Goal: Transaction & Acquisition: Purchase product/service

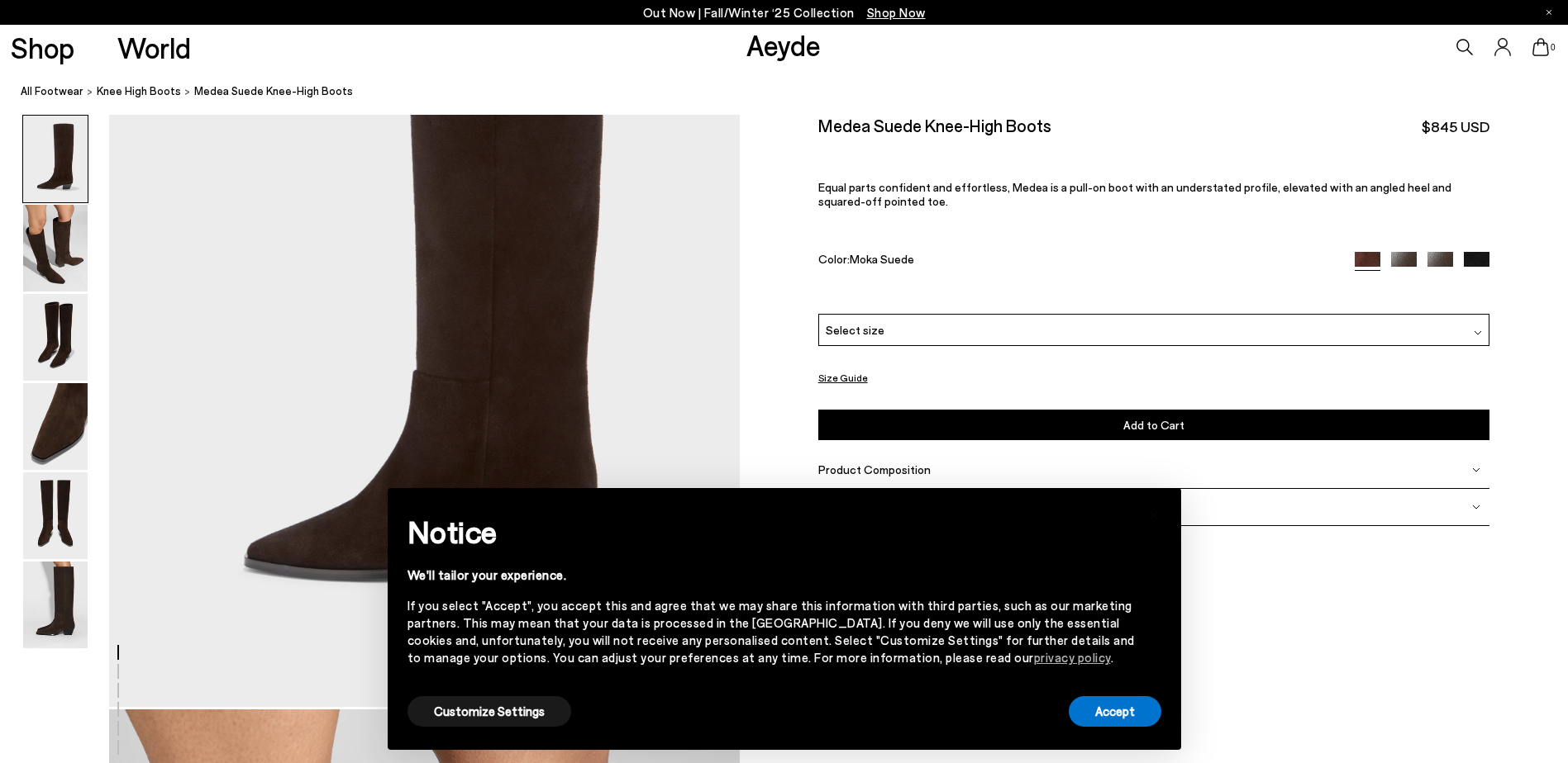
scroll to position [248, 0]
click at [1136, 717] on button "Accept" at bounding box center [1115, 711] width 93 height 31
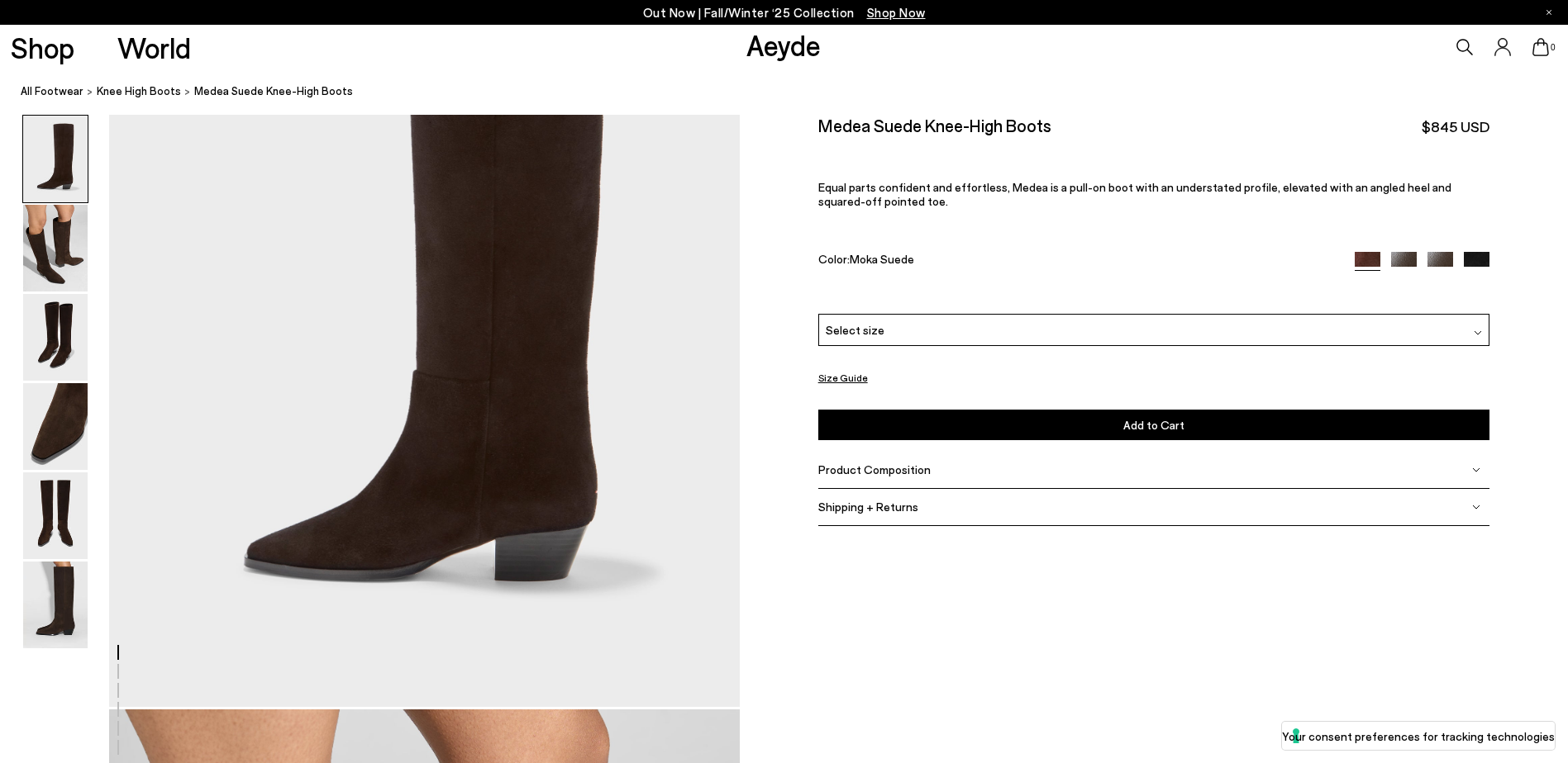
click at [1035, 328] on div "Select size" at bounding box center [1154, 329] width 672 height 32
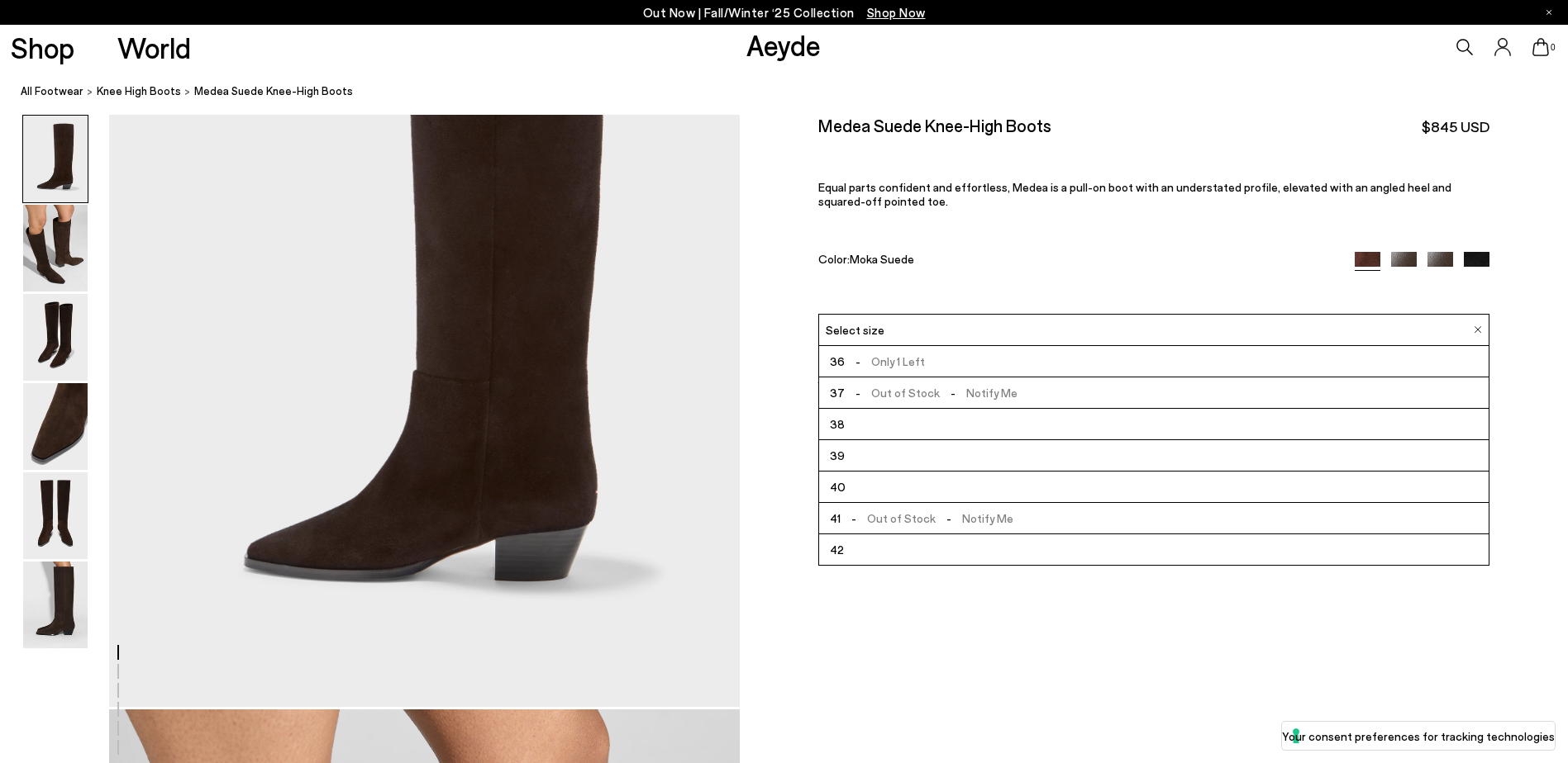
click at [1037, 332] on div "Select size" at bounding box center [1154, 329] width 672 height 32
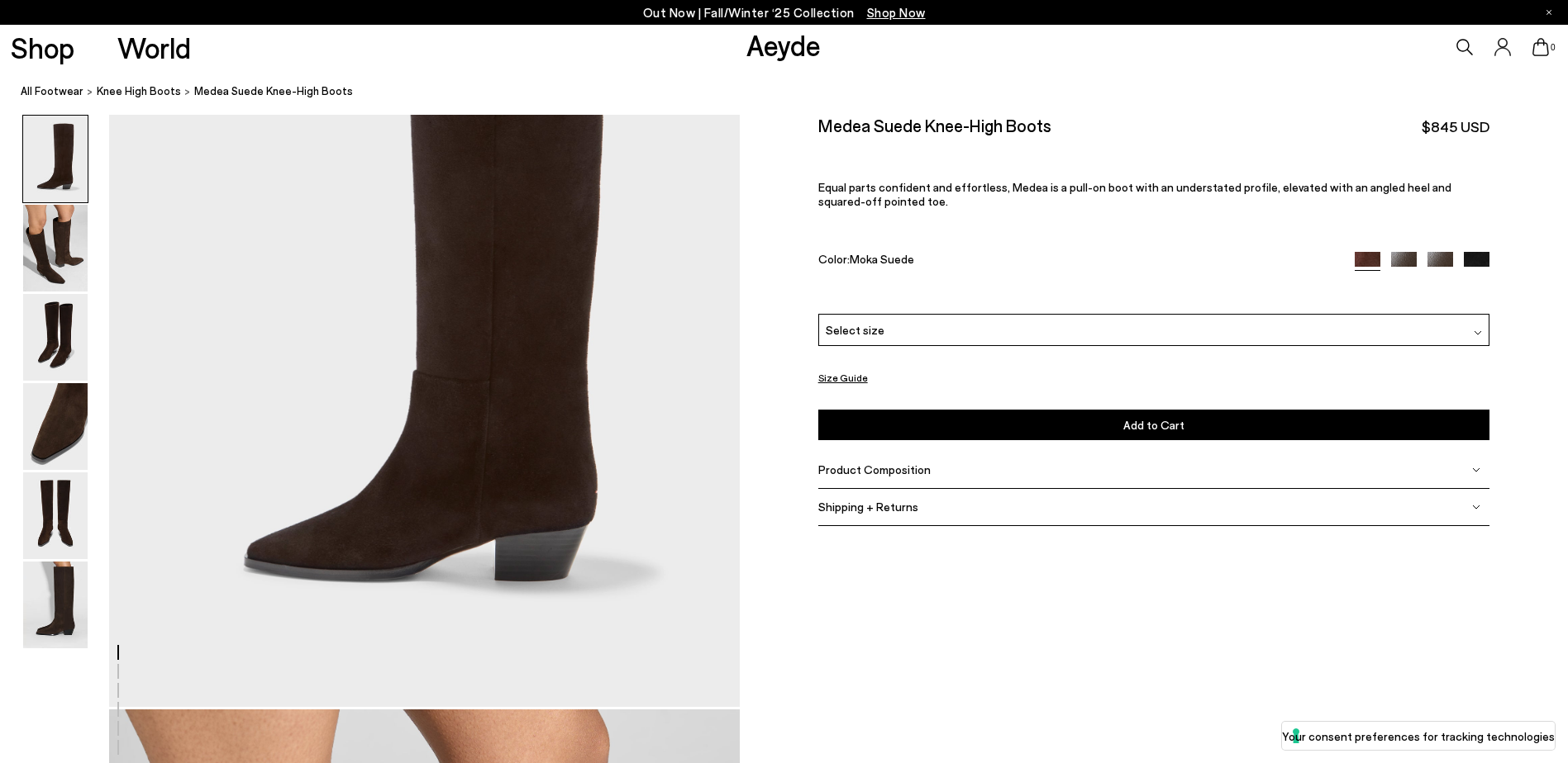
click at [1037, 332] on div "Select size" at bounding box center [1154, 329] width 672 height 32
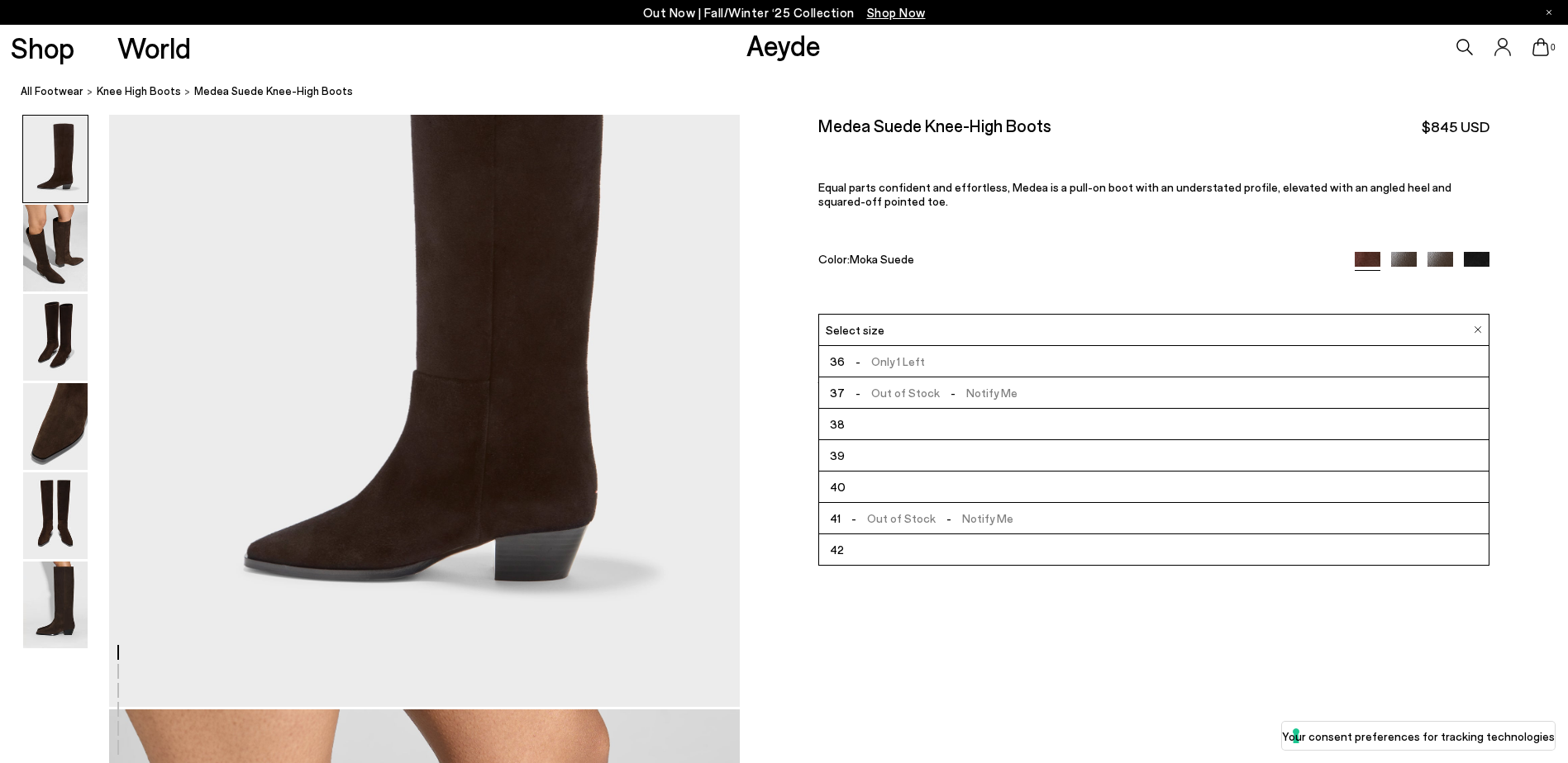
click at [981, 212] on div "Medea Suede Knee-High Boots $845 USD Equal parts confident and effortless, Mede…" at bounding box center [1154, 214] width 672 height 199
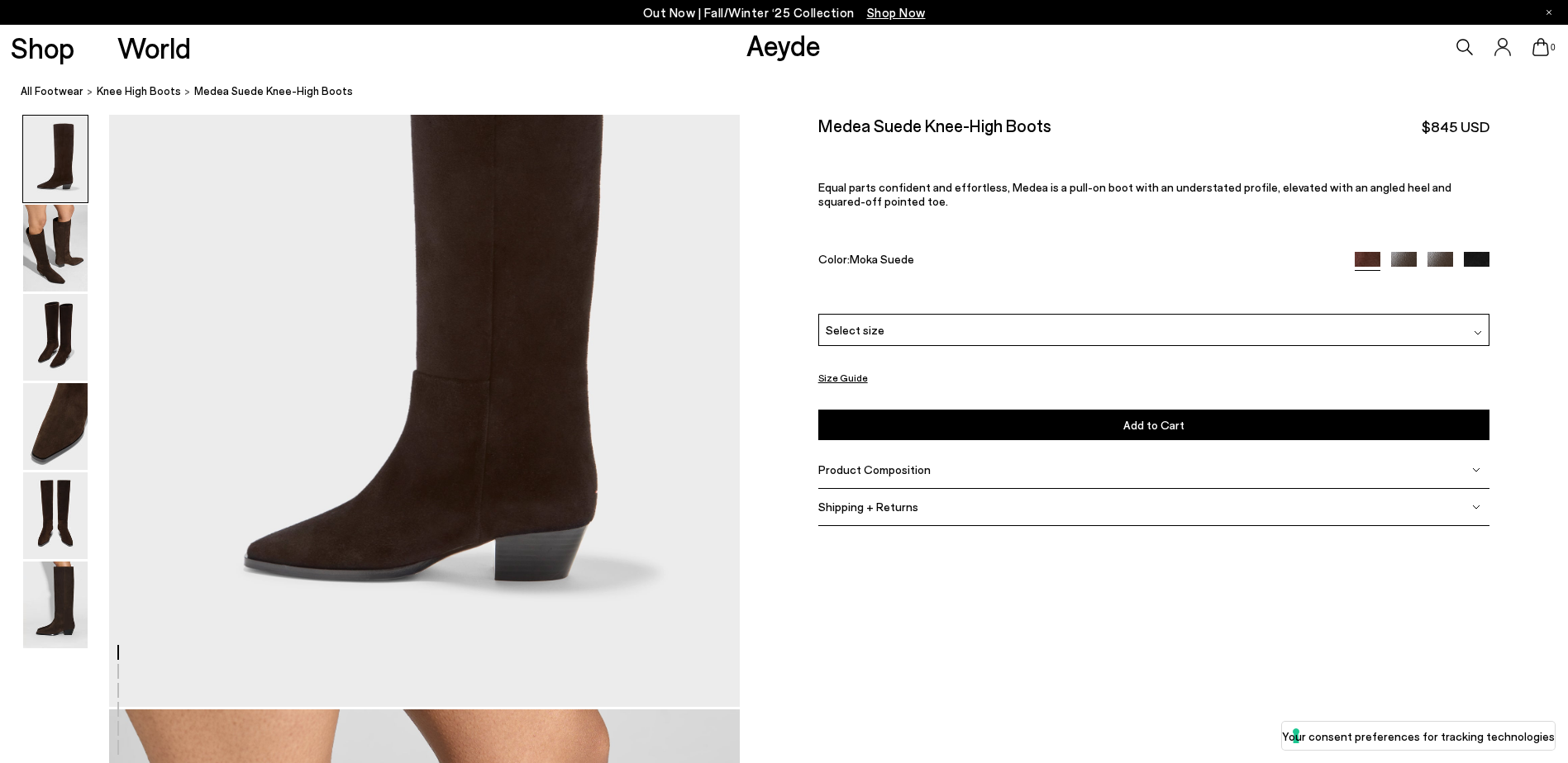
click at [834, 376] on button "Size Guide" at bounding box center [843, 378] width 50 height 21
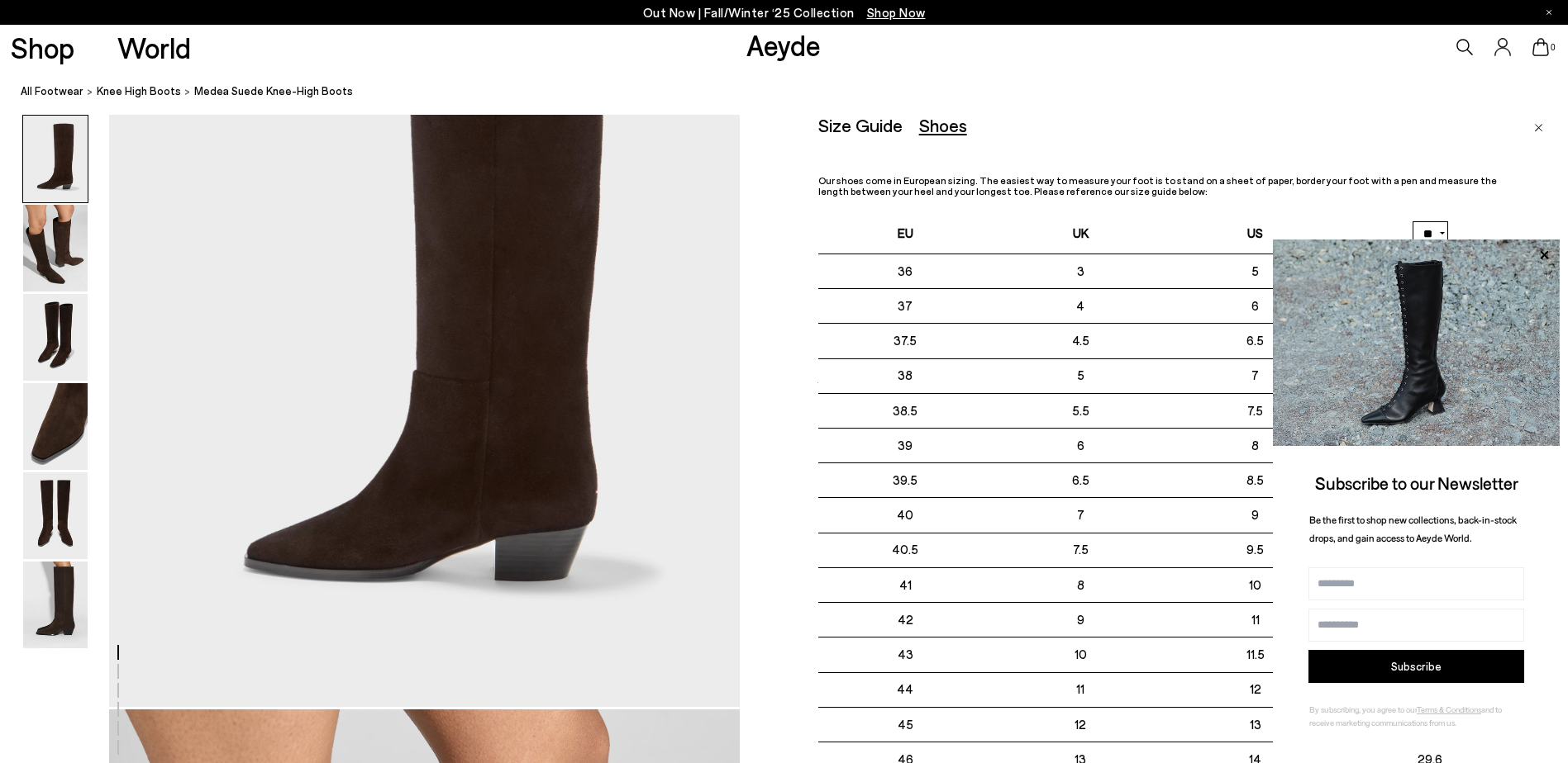
click at [51, 209] on img at bounding box center [55, 248] width 65 height 87
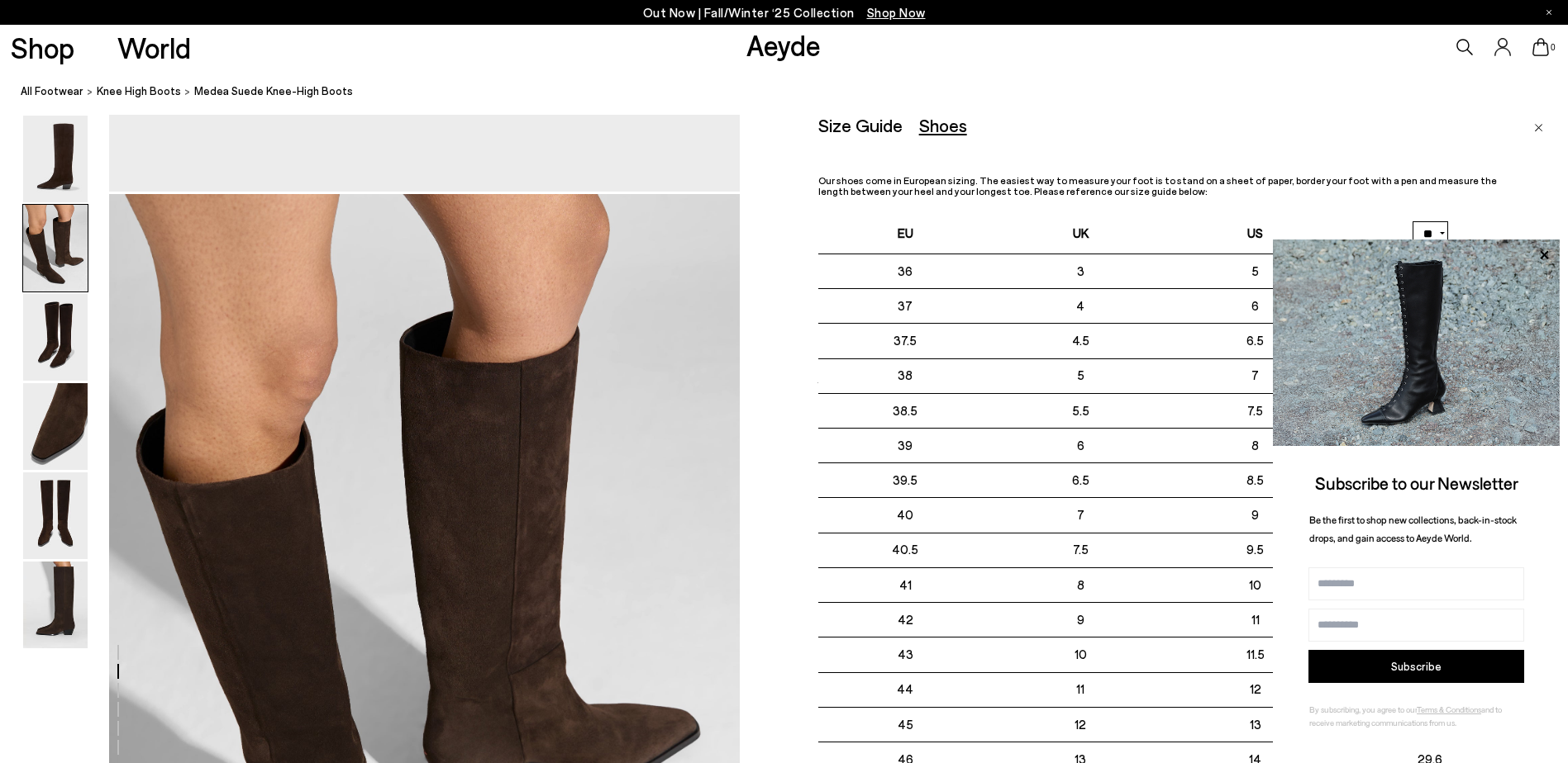
scroll to position [844, 0]
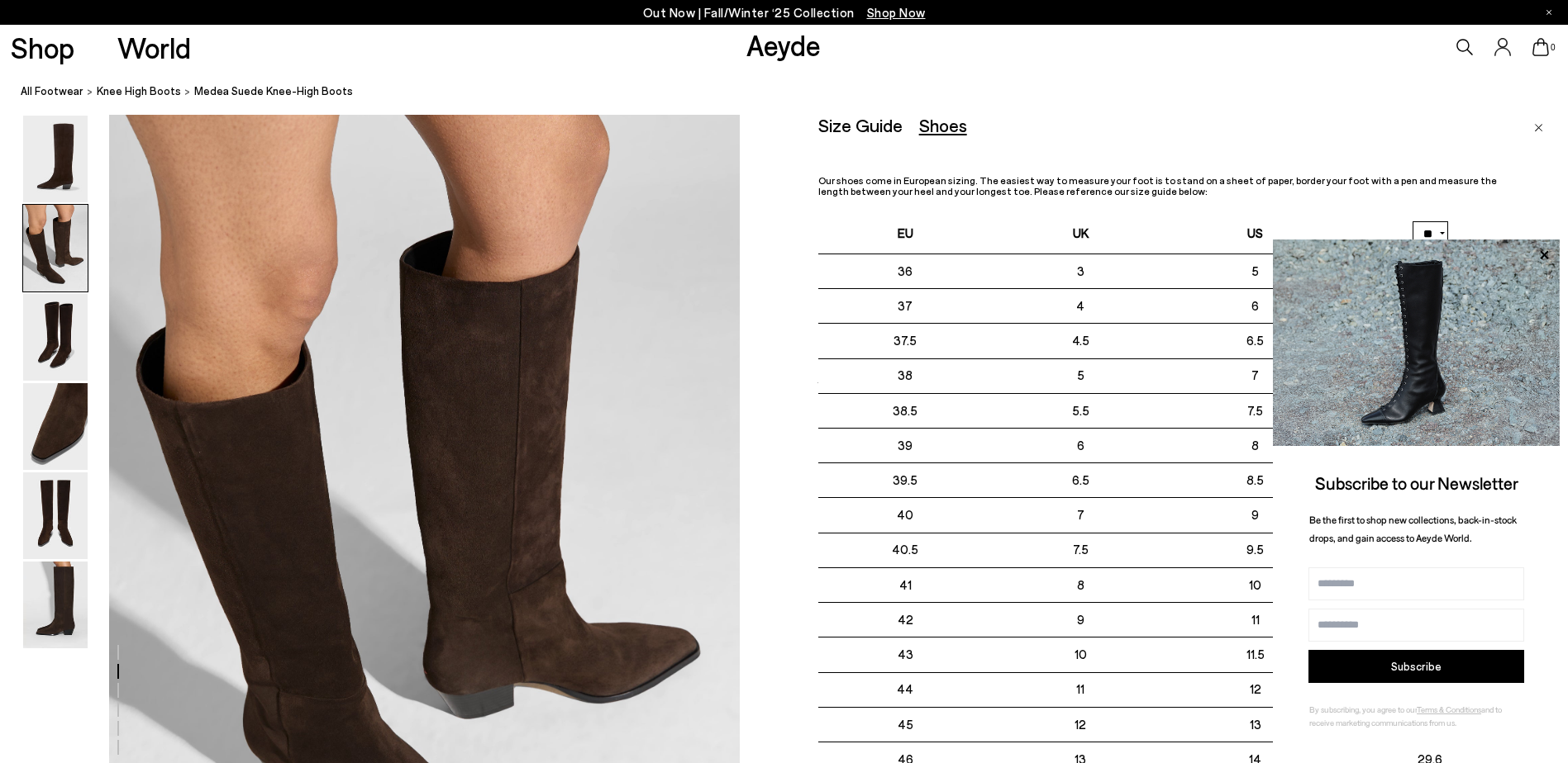
click at [1099, 100] on nav "All Footwear knee high boots Medea Suede Knee-High Boots" at bounding box center [794, 92] width 1547 height 46
click at [1531, 129] on div "Size Guide Shoes Belt Our shoes come in European sizing. The easiest way to mea…" at bounding box center [1193, 496] width 749 height 763
click at [1540, 123] on link "Close" at bounding box center [1538, 124] width 9 height 20
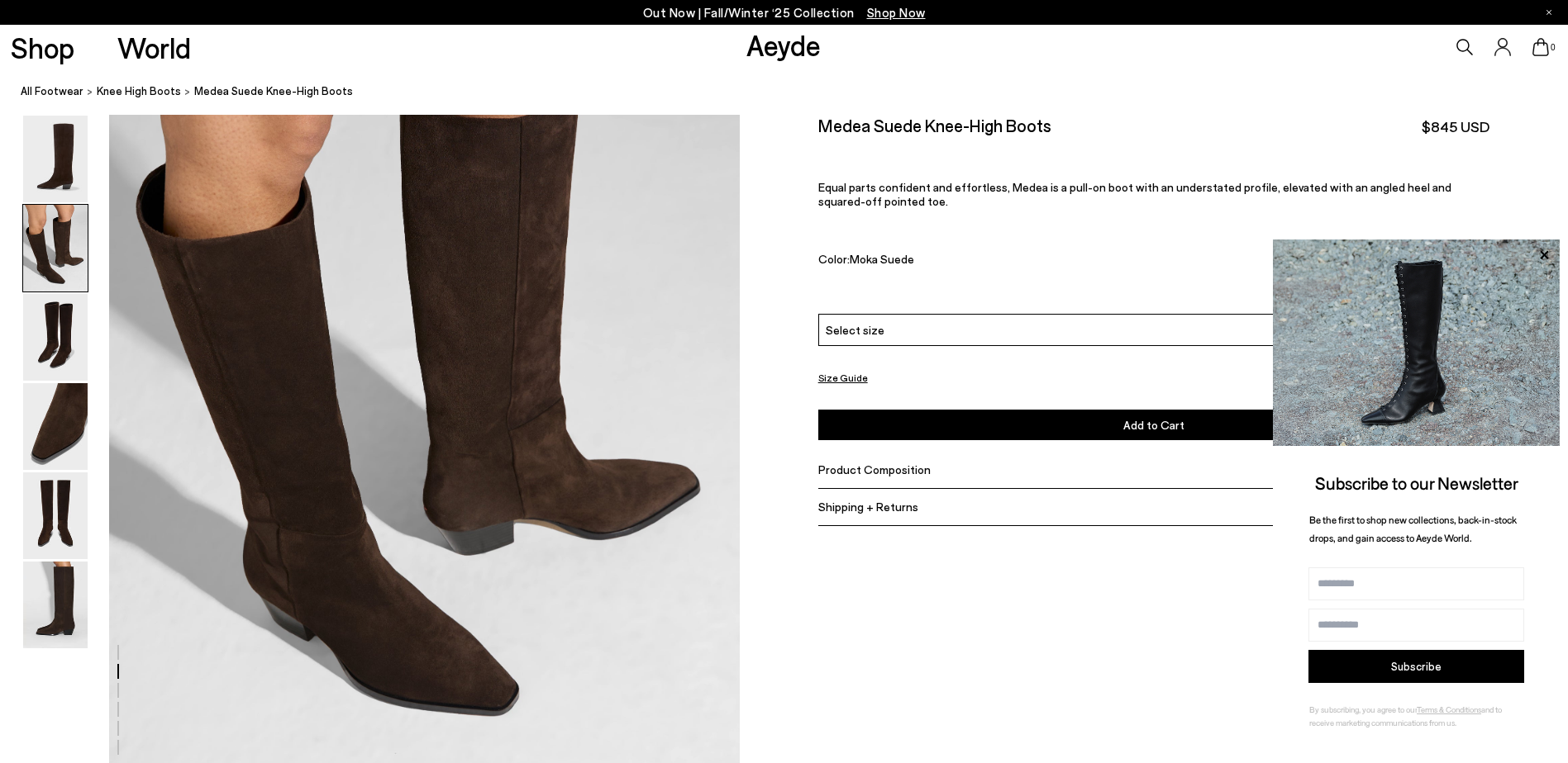
scroll to position [1009, 0]
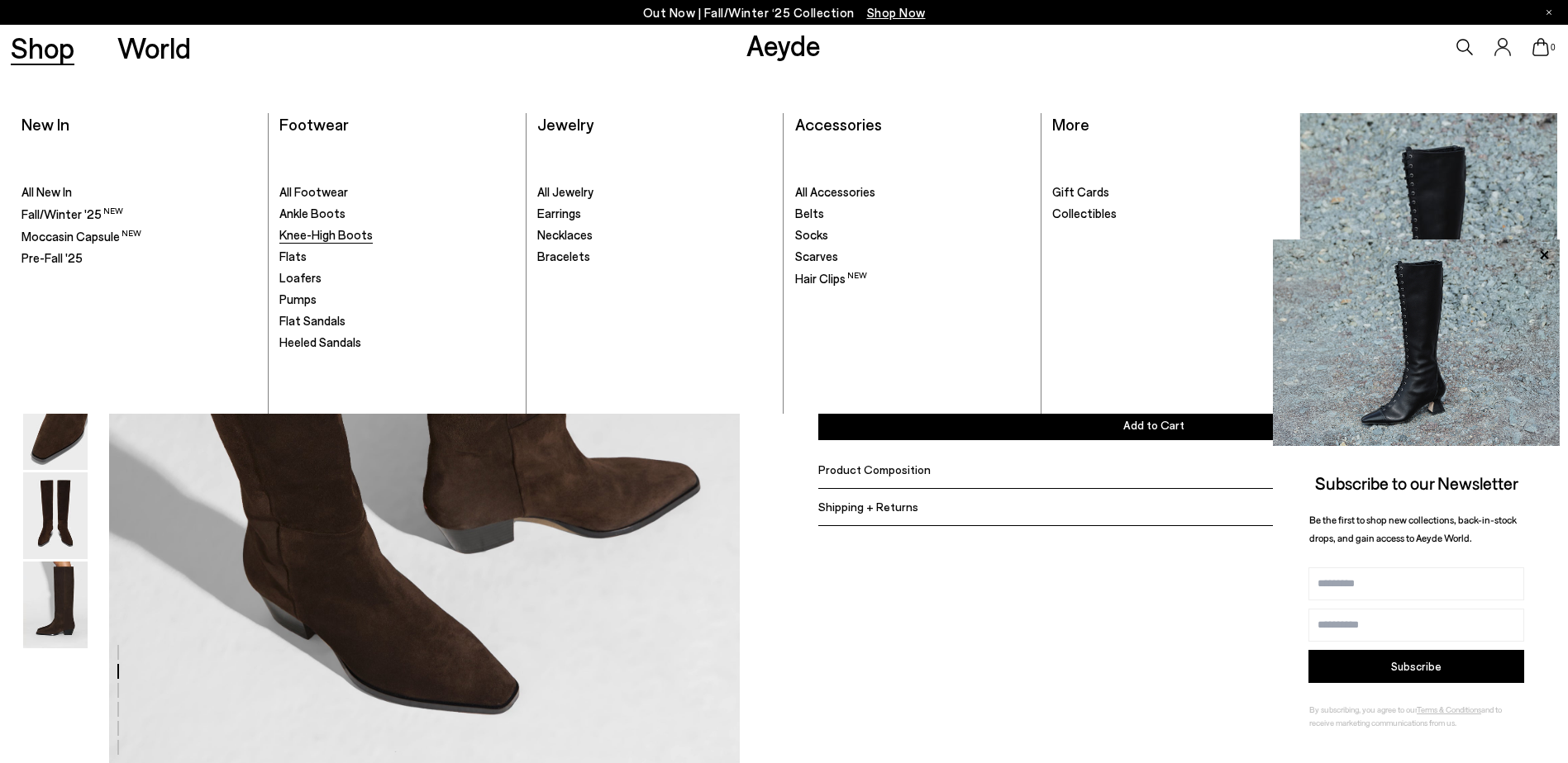
click at [362, 235] on span "Knee-High Boots" at bounding box center [326, 234] width 94 height 15
click at [354, 232] on span "Knee-High Boots" at bounding box center [326, 234] width 94 height 15
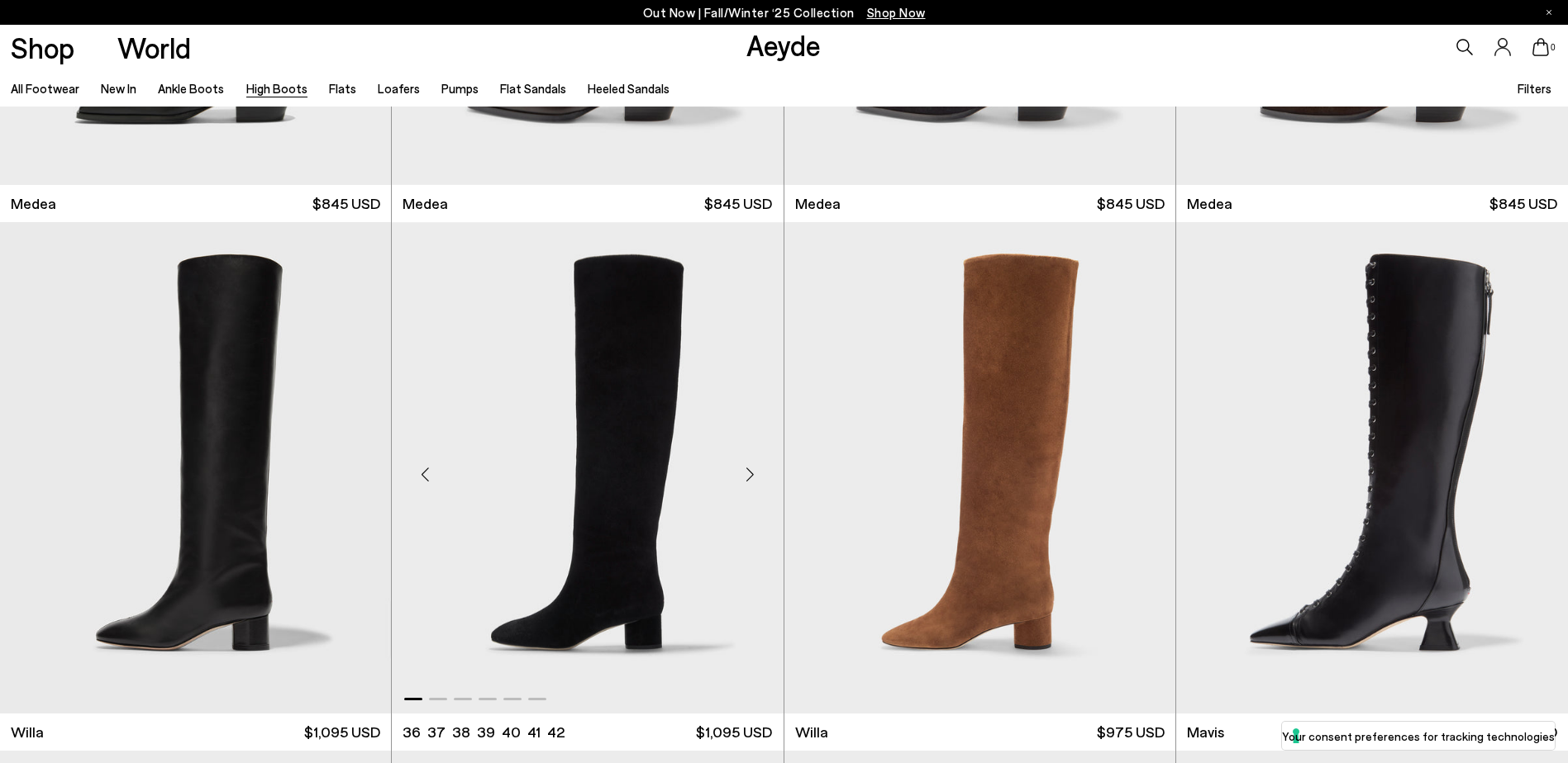
scroll to position [578, 0]
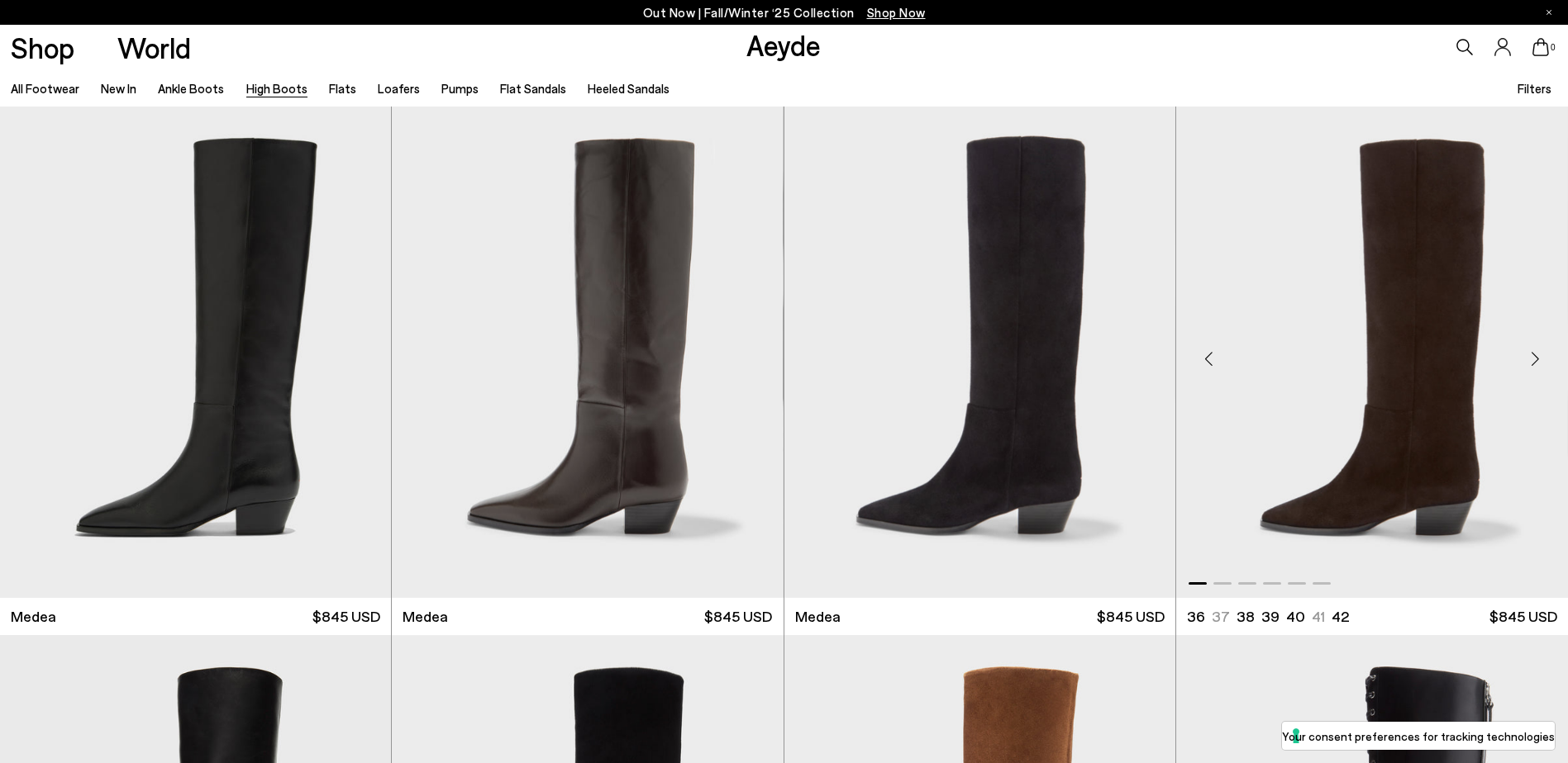
click at [1427, 323] on img "1 / 6" at bounding box center [1372, 352] width 392 height 491
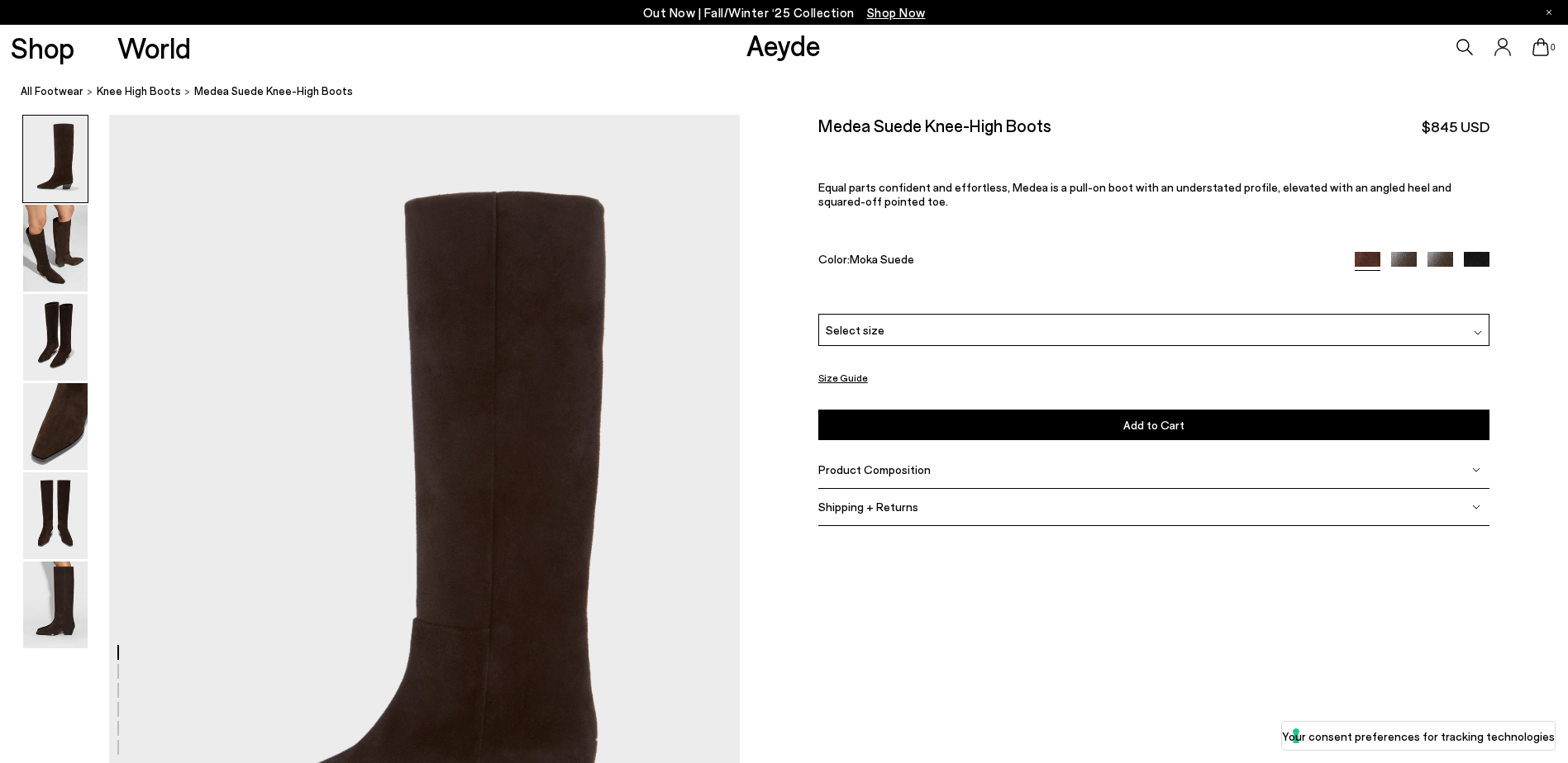
click at [1078, 465] on div "Product Composition" at bounding box center [1154, 470] width 672 height 37
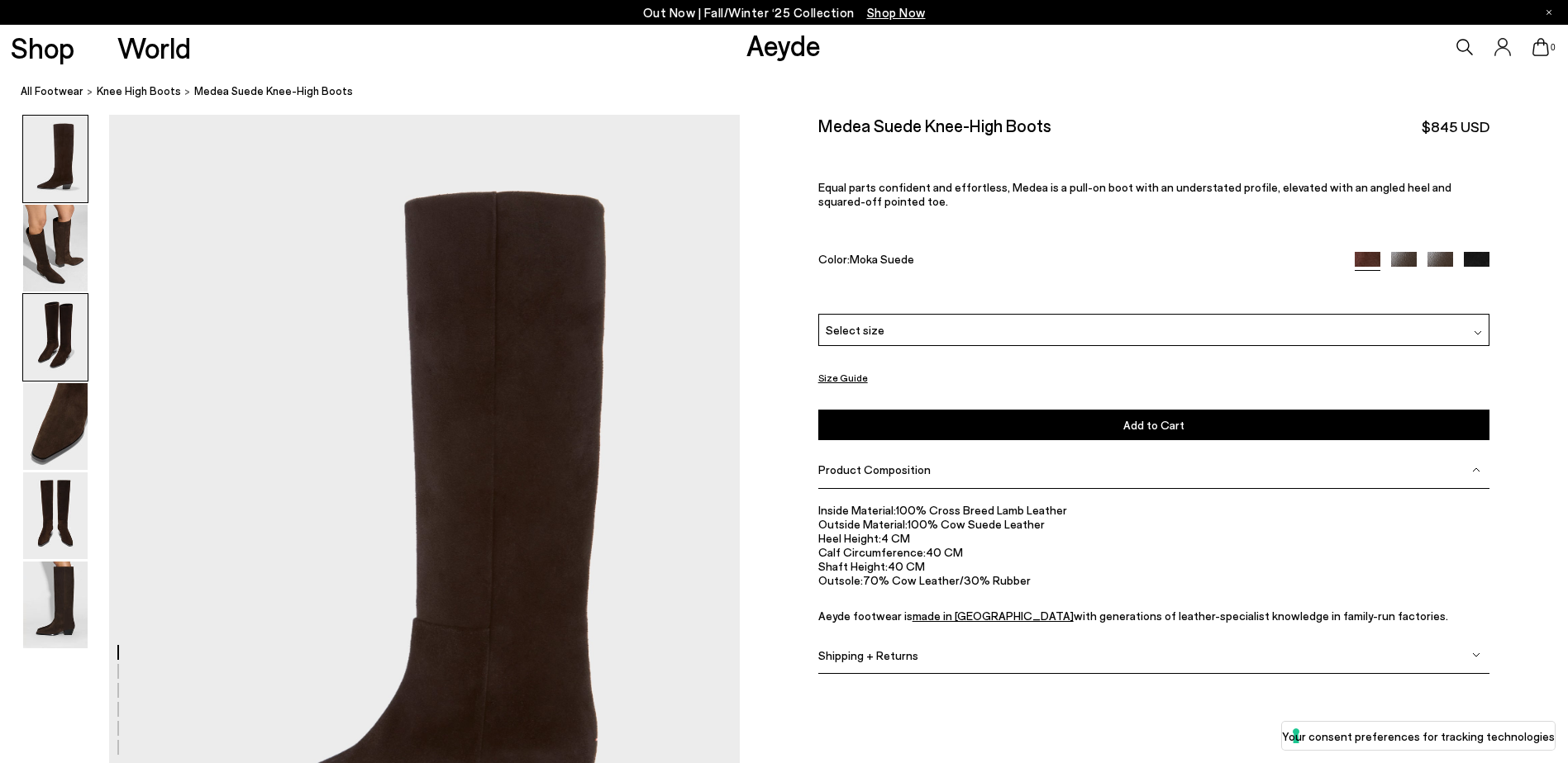
click at [42, 327] on img at bounding box center [55, 337] width 65 height 87
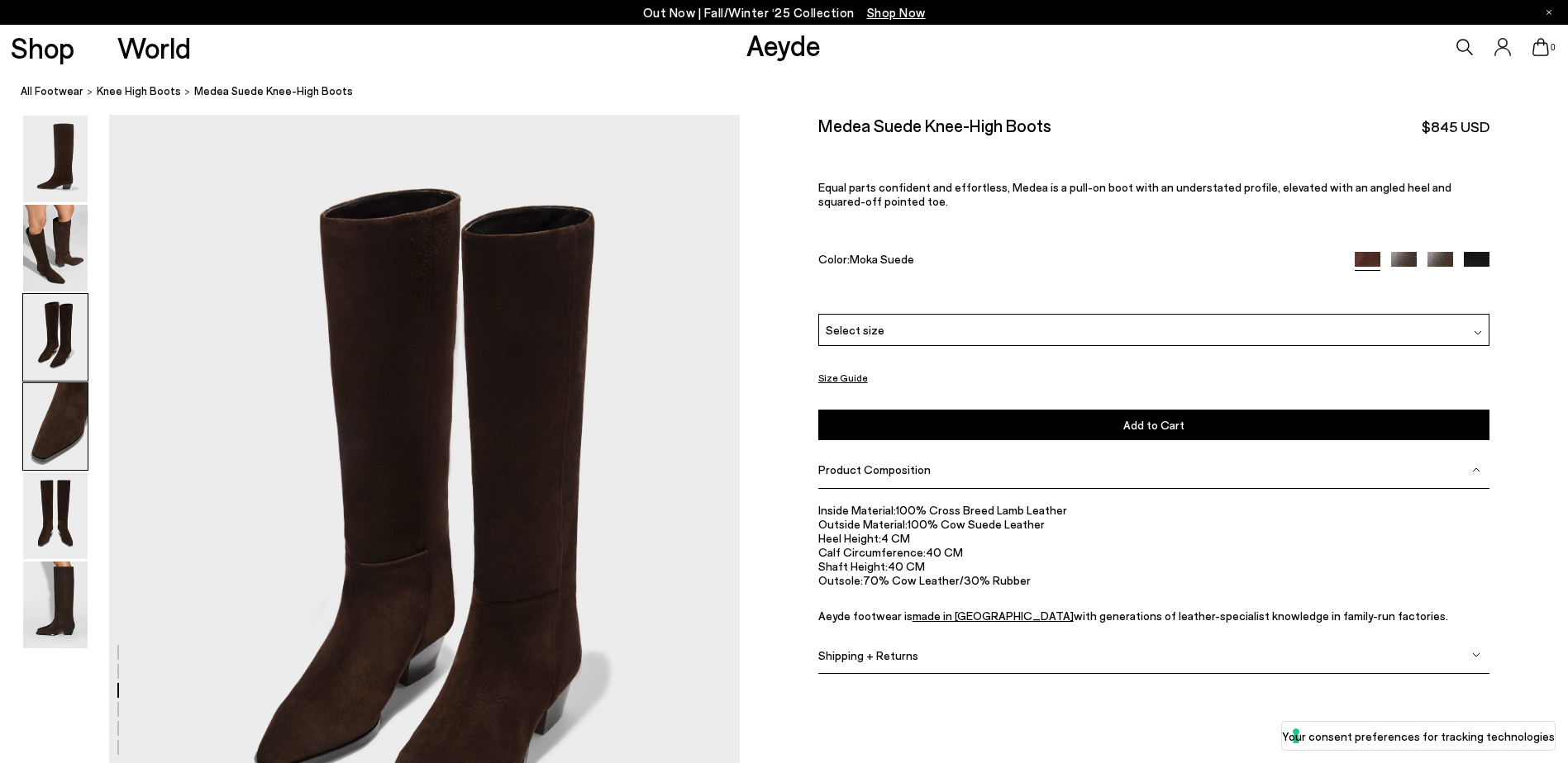
click at [68, 407] on img at bounding box center [55, 427] width 65 height 87
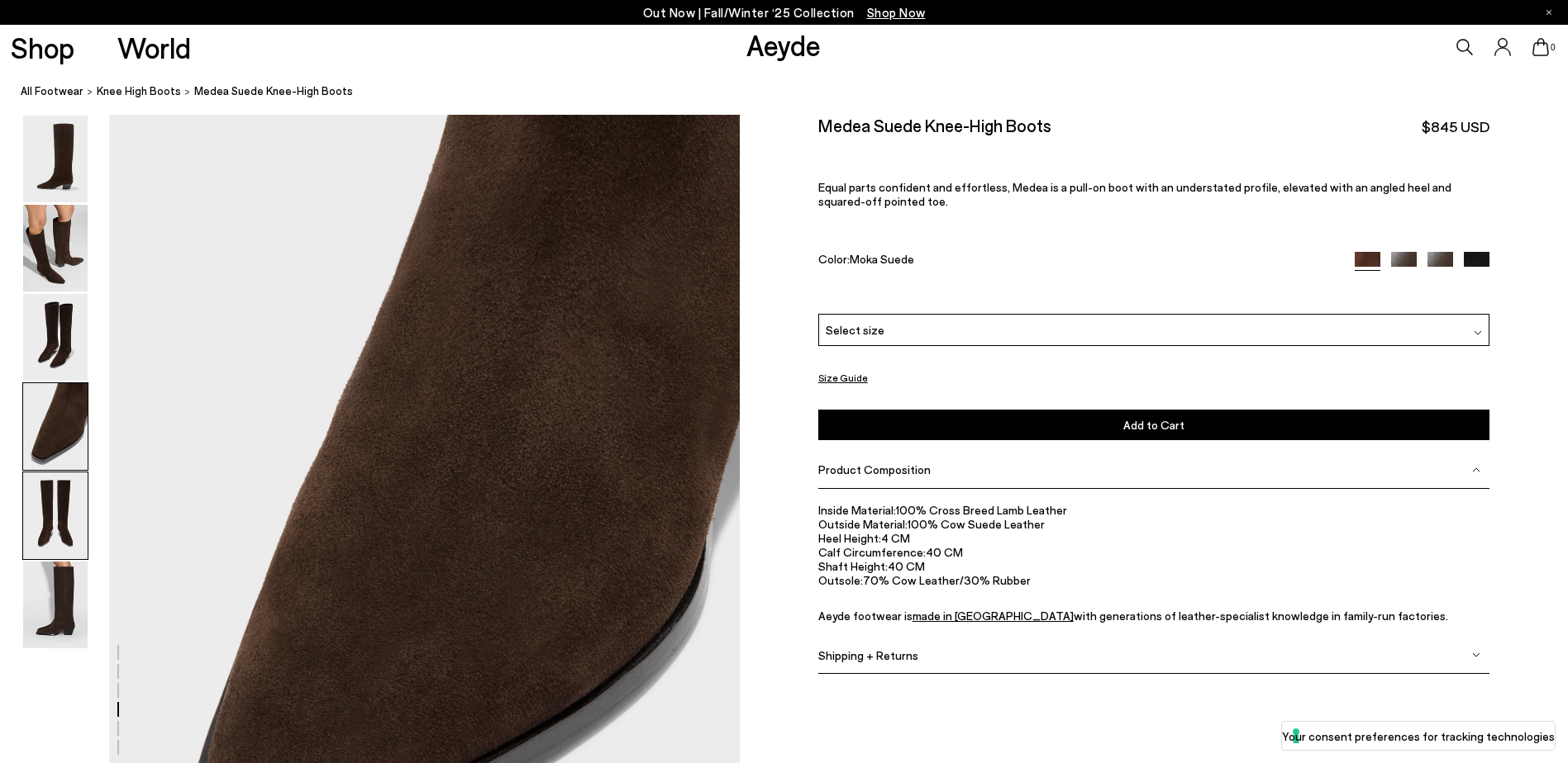
click at [61, 513] on img at bounding box center [55, 515] width 65 height 87
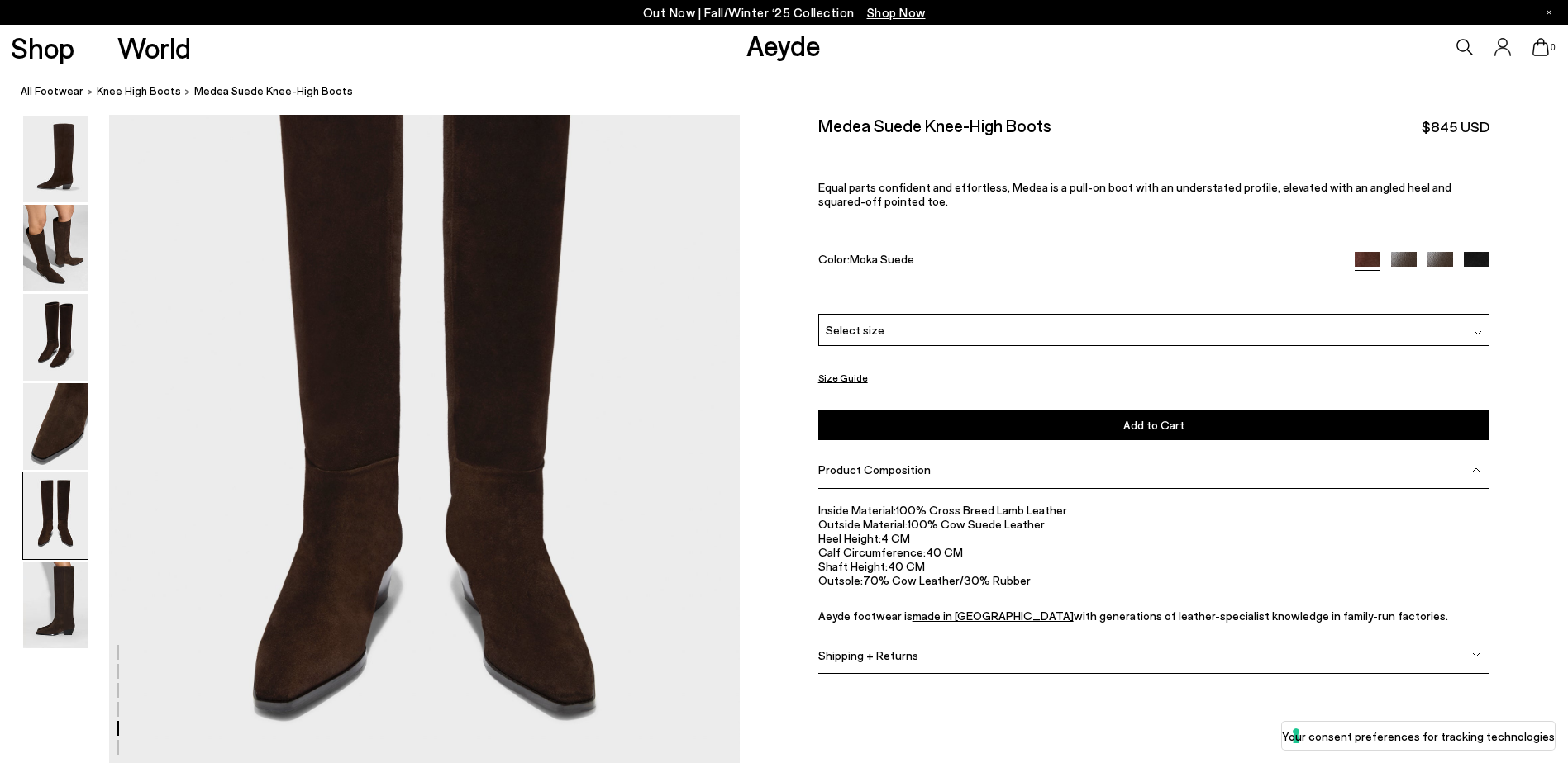
scroll to position [3537, 0]
